Goal: Communication & Community: Answer question/provide support

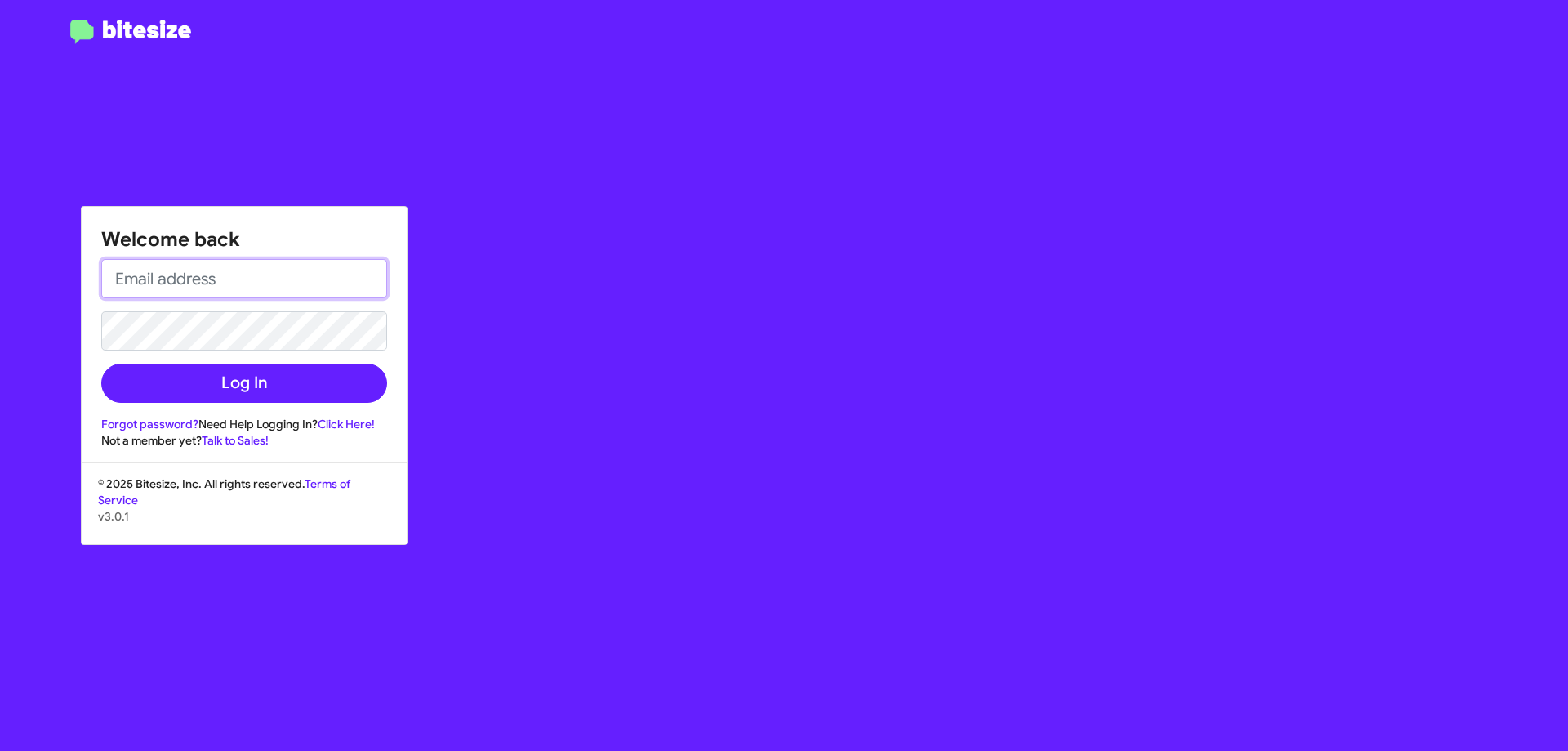
type input "[EMAIL_ADDRESS][DOMAIN_NAME]"
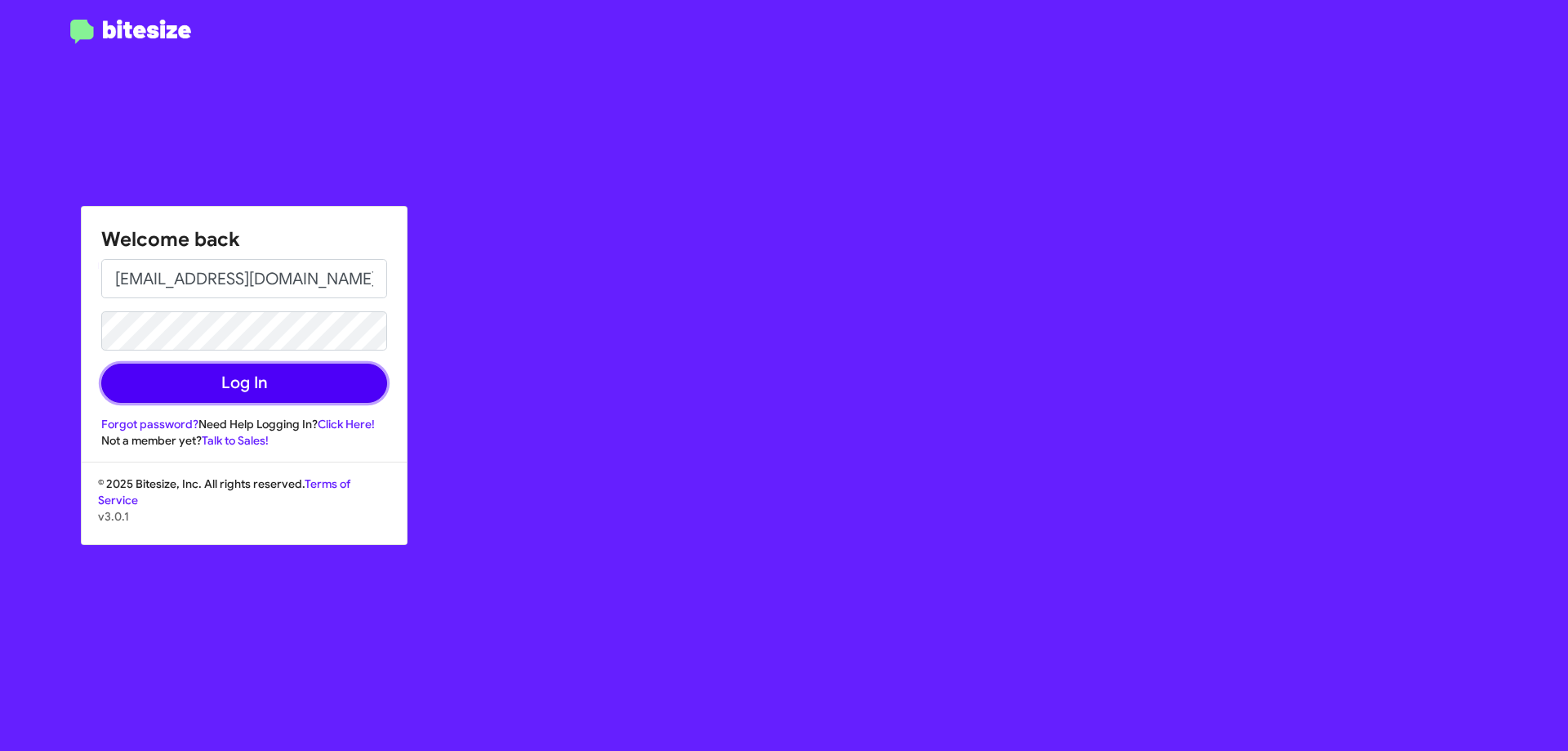
click at [260, 387] on button "Log In" at bounding box center [244, 383] width 286 height 39
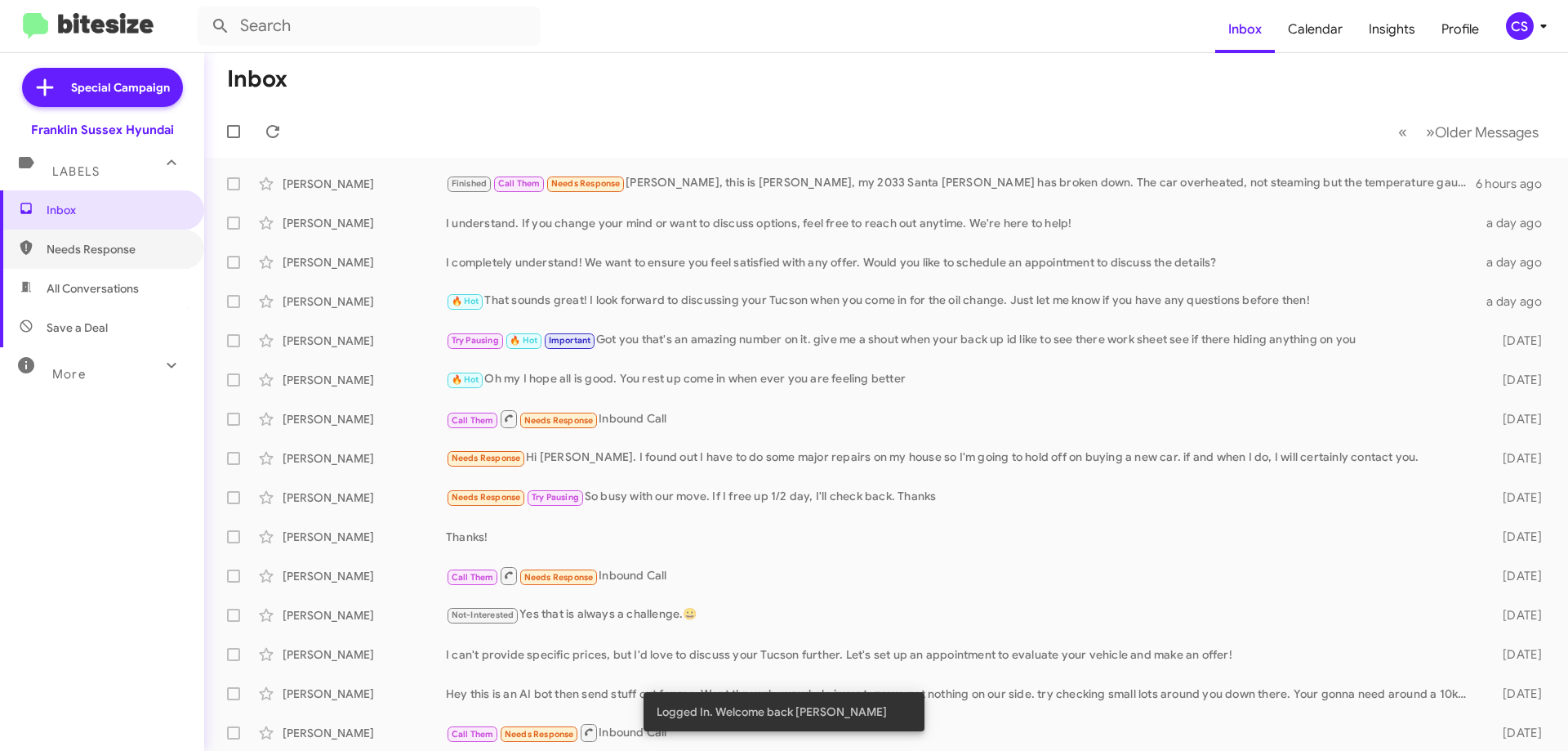
click at [84, 247] on span "Needs Response" at bounding box center [116, 249] width 139 height 16
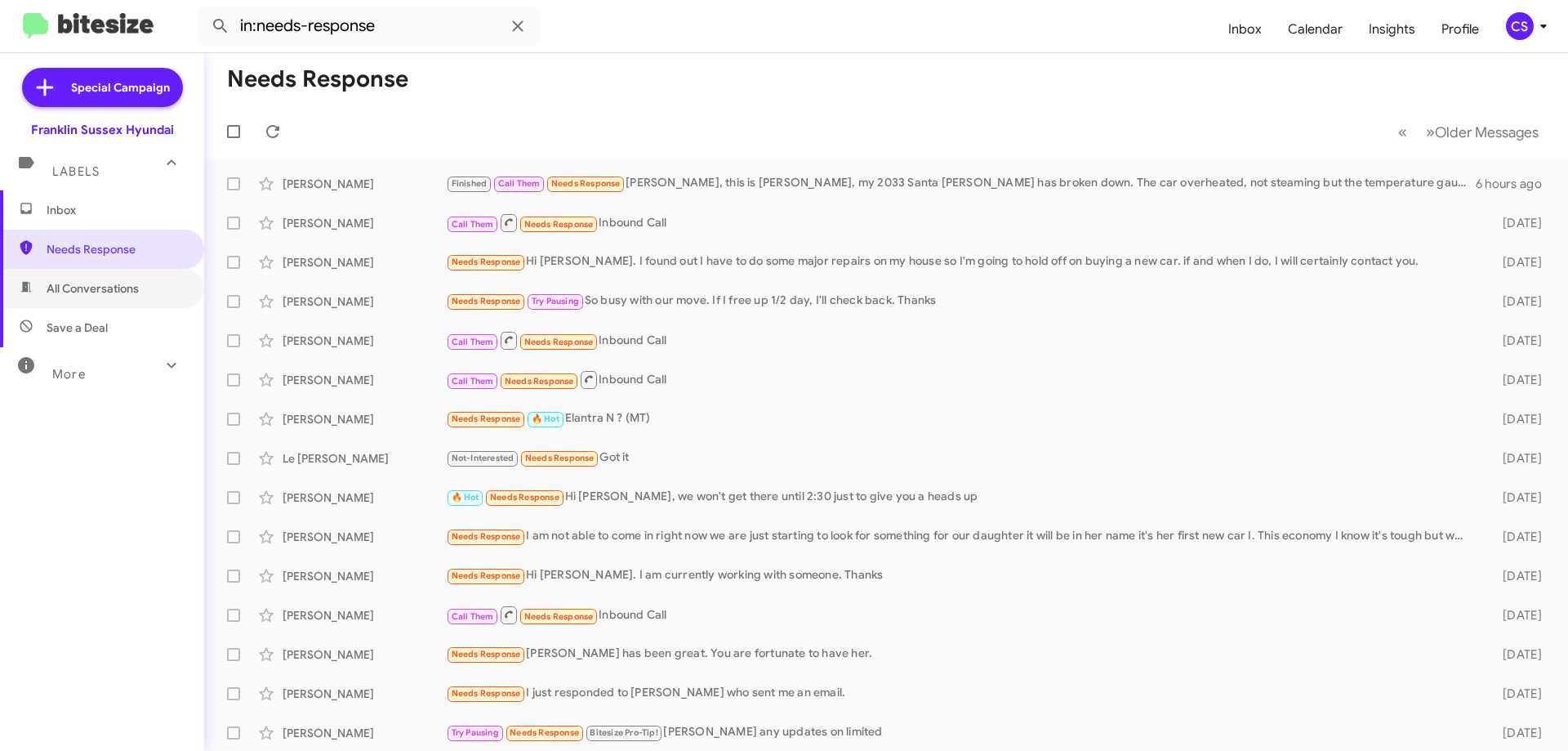
click at [90, 289] on span "All Conversations" at bounding box center [93, 289] width 92 height 16
type input "in:all-conversations"
